Goal: Task Accomplishment & Management: Manage account settings

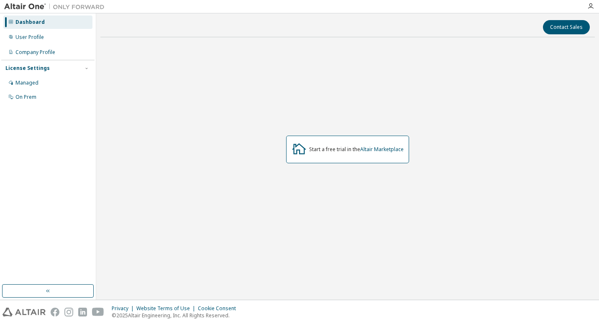
click at [324, 150] on div "Start a free trial in the Altair Marketplace" at bounding box center [356, 149] width 95 height 7
click at [54, 38] on div "User Profile" at bounding box center [47, 37] width 89 height 13
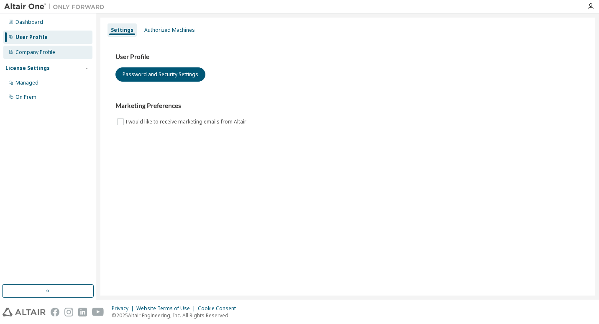
click at [52, 53] on div "Company Profile" at bounding box center [35, 52] width 40 height 7
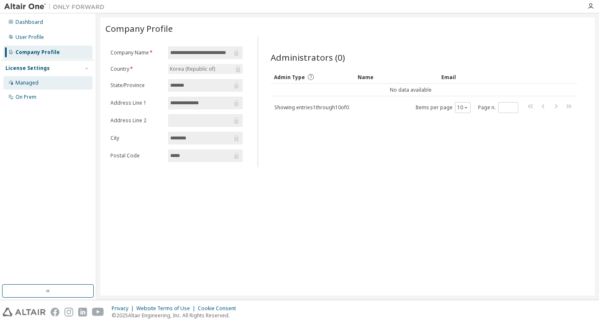
click at [33, 82] on div "Managed" at bounding box center [26, 83] width 23 height 7
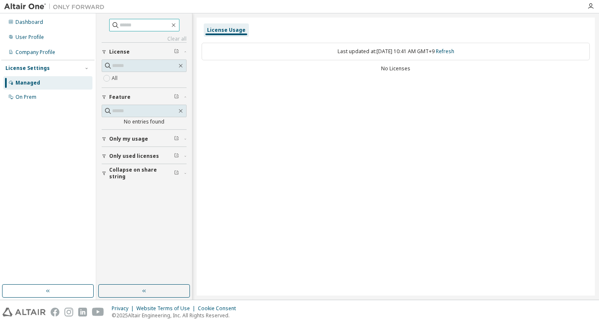
click at [150, 28] on input "text" at bounding box center [145, 25] width 50 height 8
type input "*"
type input "*******"
